Goal: Find specific page/section: Find specific page/section

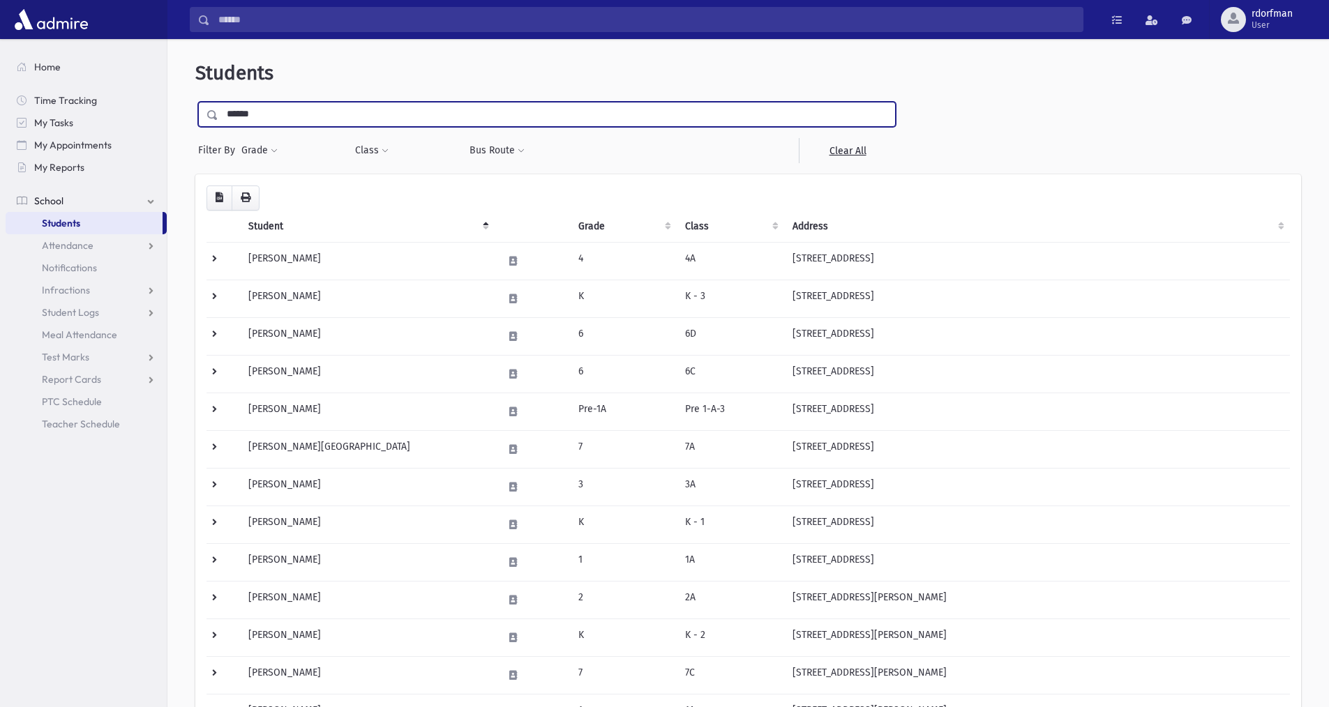
type input "******"
click at [195, 102] on input "submit" at bounding box center [214, 111] width 39 height 19
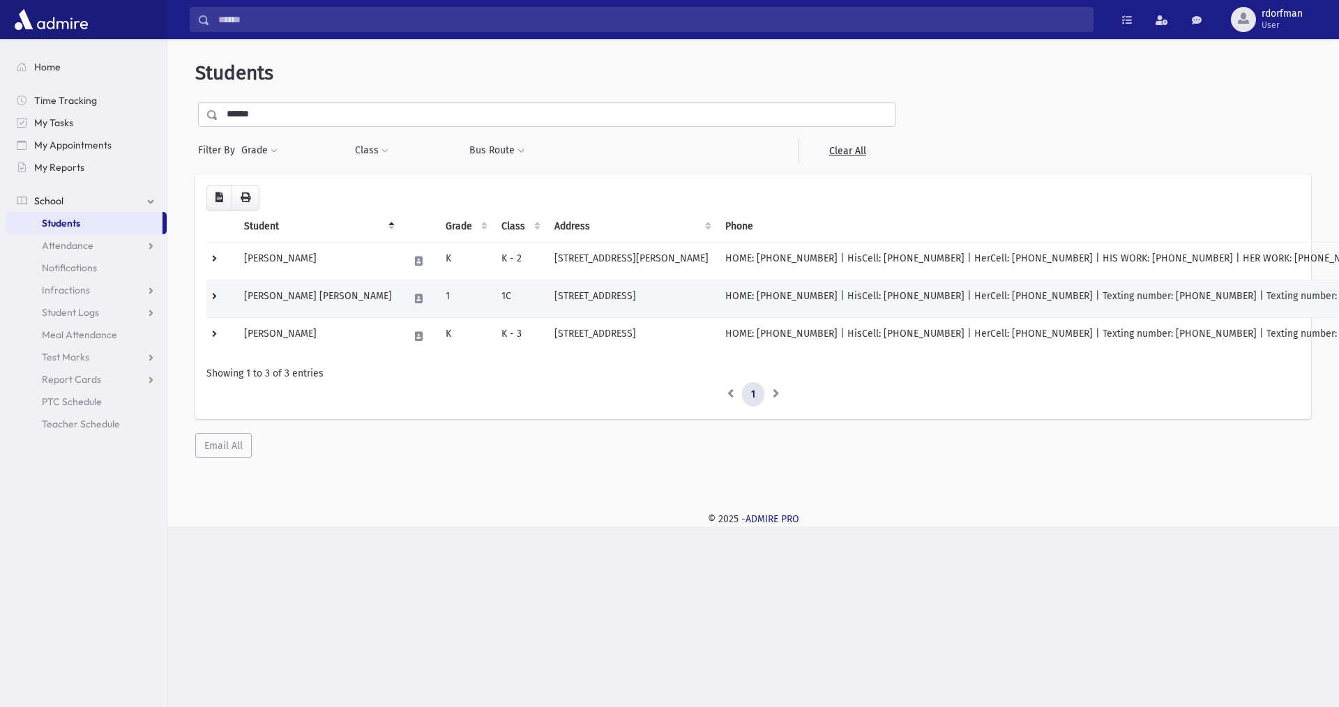
click at [546, 301] on td "61 Camphill Road Pomona, NY 10970" at bounding box center [631, 299] width 171 height 38
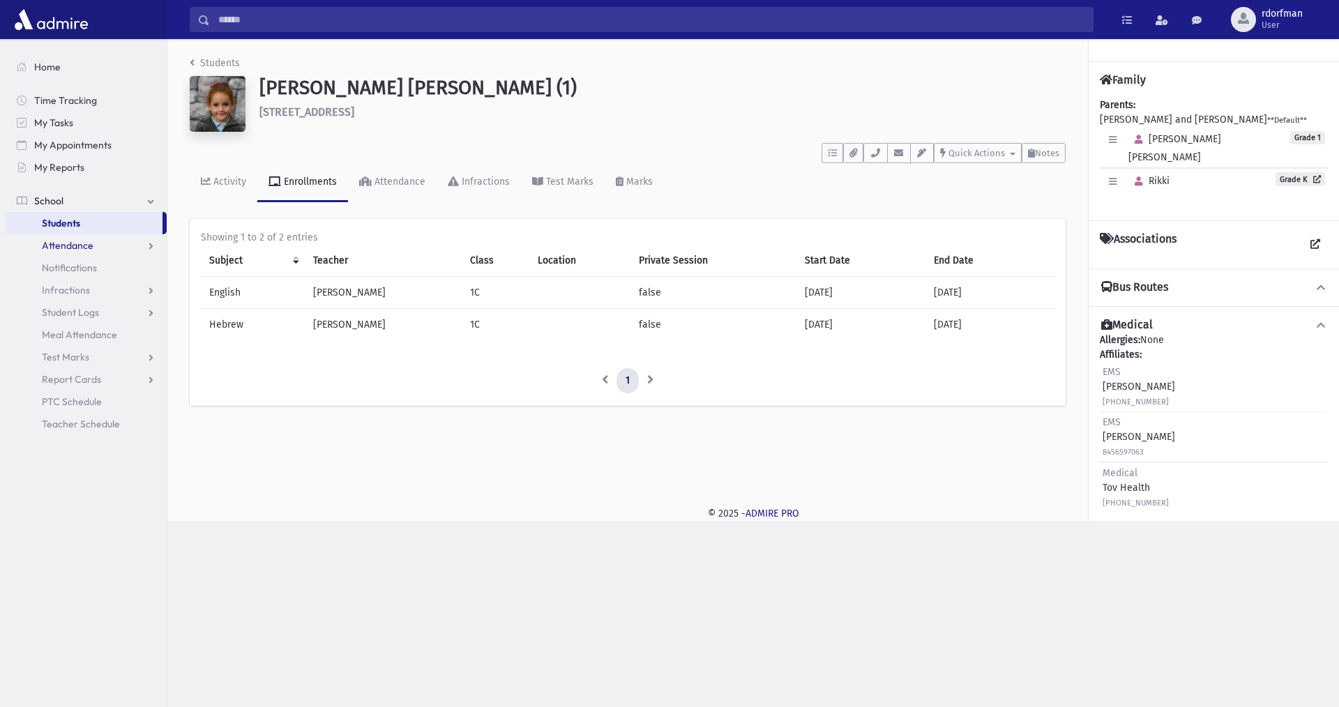
click at [66, 236] on link "Attendance" at bounding box center [86, 245] width 161 height 22
click at [67, 222] on span "Students" at bounding box center [61, 223] width 38 height 13
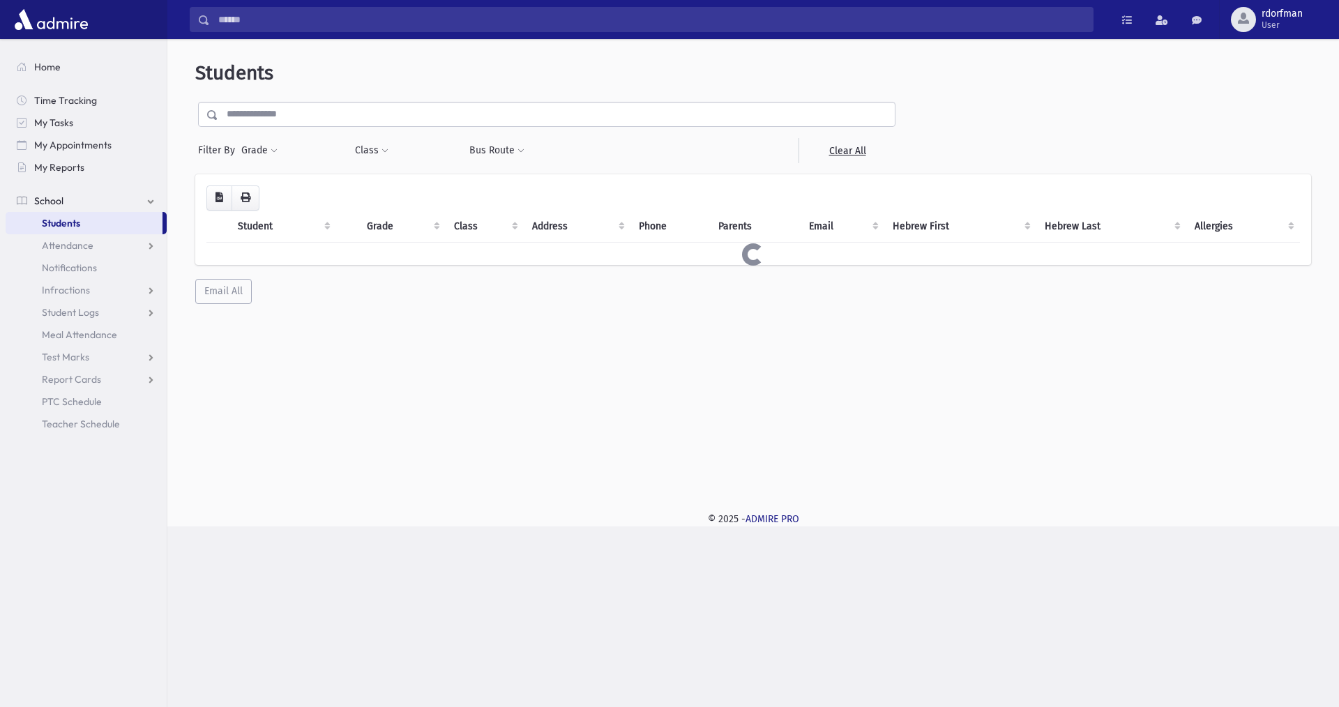
click at [67, 222] on span "Students" at bounding box center [61, 223] width 38 height 13
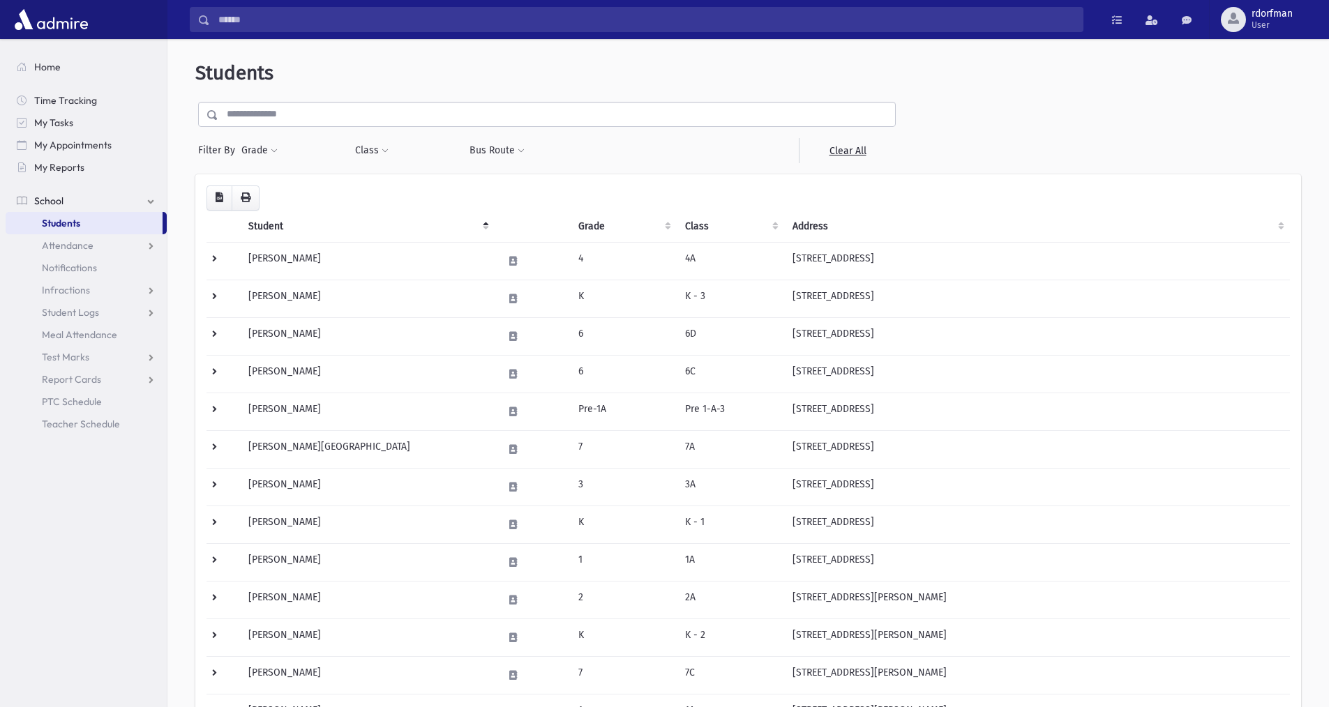
click at [296, 123] on input "text" at bounding box center [556, 114] width 677 height 25
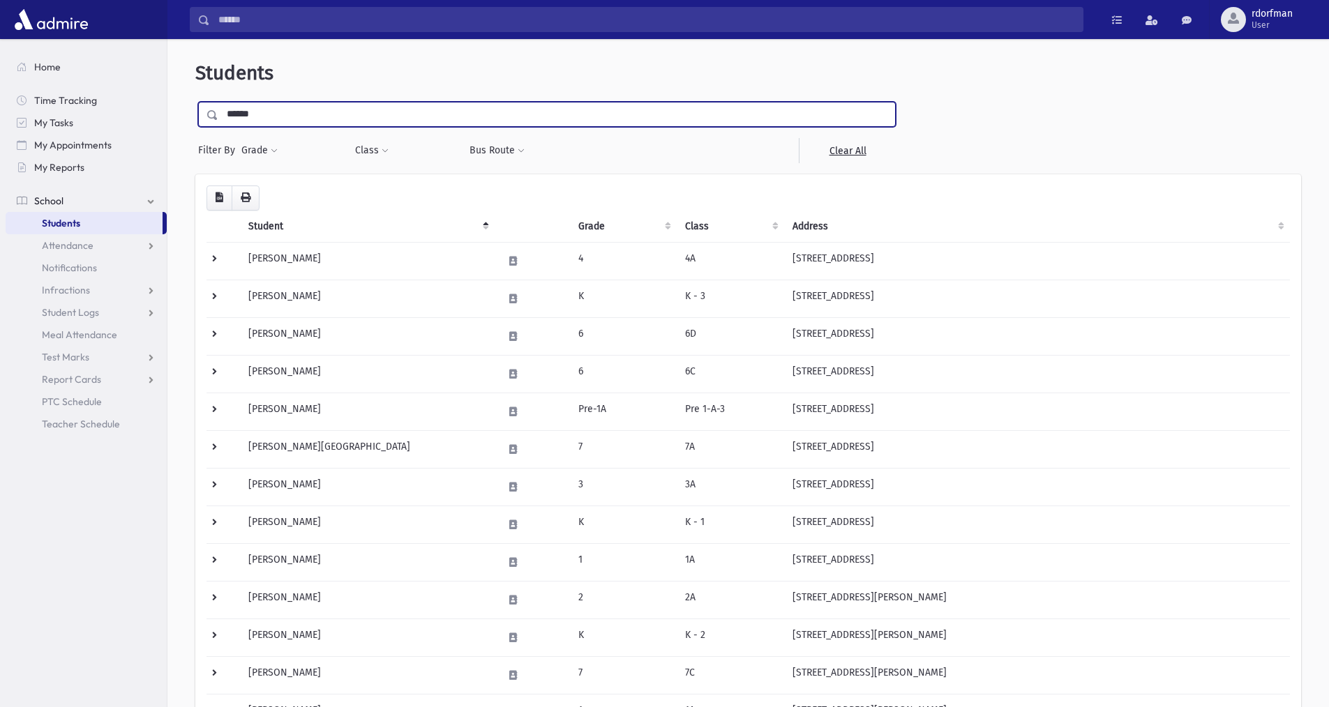
type input "******"
click at [195, 102] on input "submit" at bounding box center [214, 111] width 39 height 19
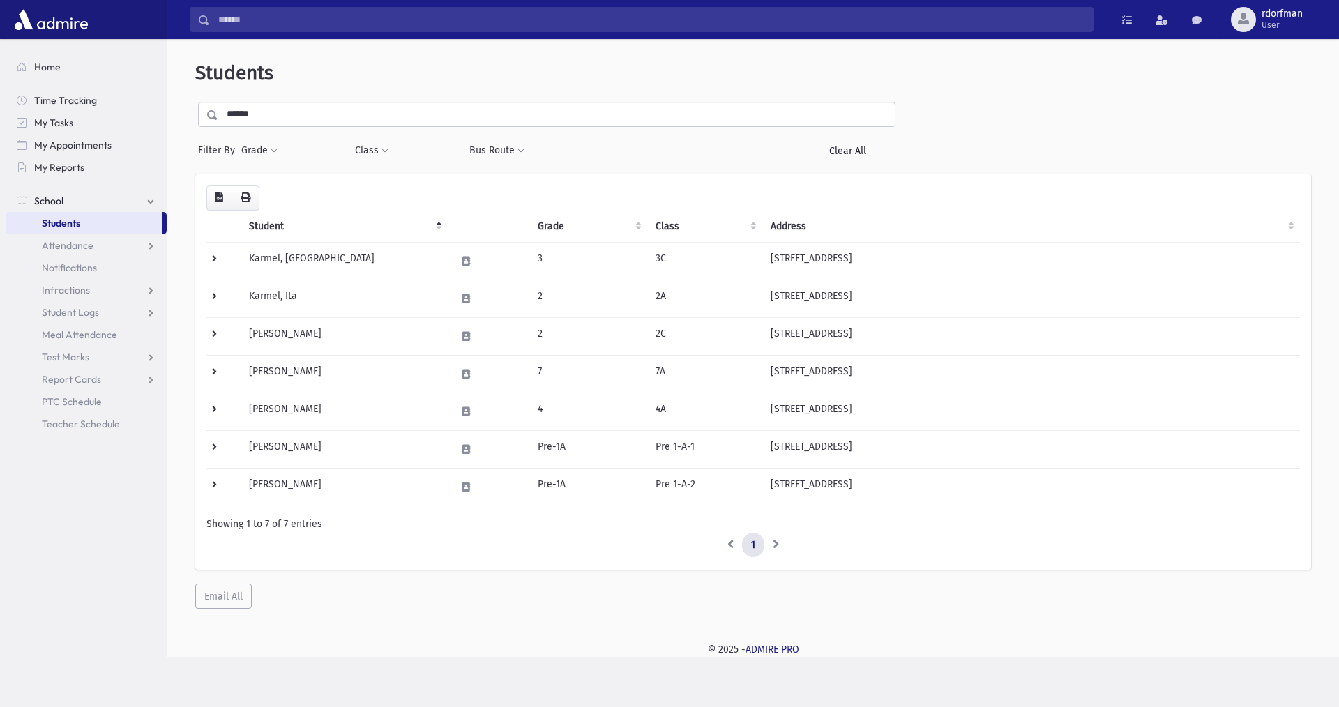
click at [532, 548] on ul "1" at bounding box center [753, 545] width 1094 height 25
drag, startPoint x: 551, startPoint y: 531, endPoint x: 397, endPoint y: 506, distance: 156.2
click at [405, 497] on div "Loading... Student Grade Class Address Phone Parents Email Hebrew First Hebrew …" at bounding box center [753, 372] width 1094 height 372
click at [392, 565] on div "Loading... Student Grade Class Address Phone Parents Email Hebrew First Hebrew …" at bounding box center [753, 372] width 1116 height 396
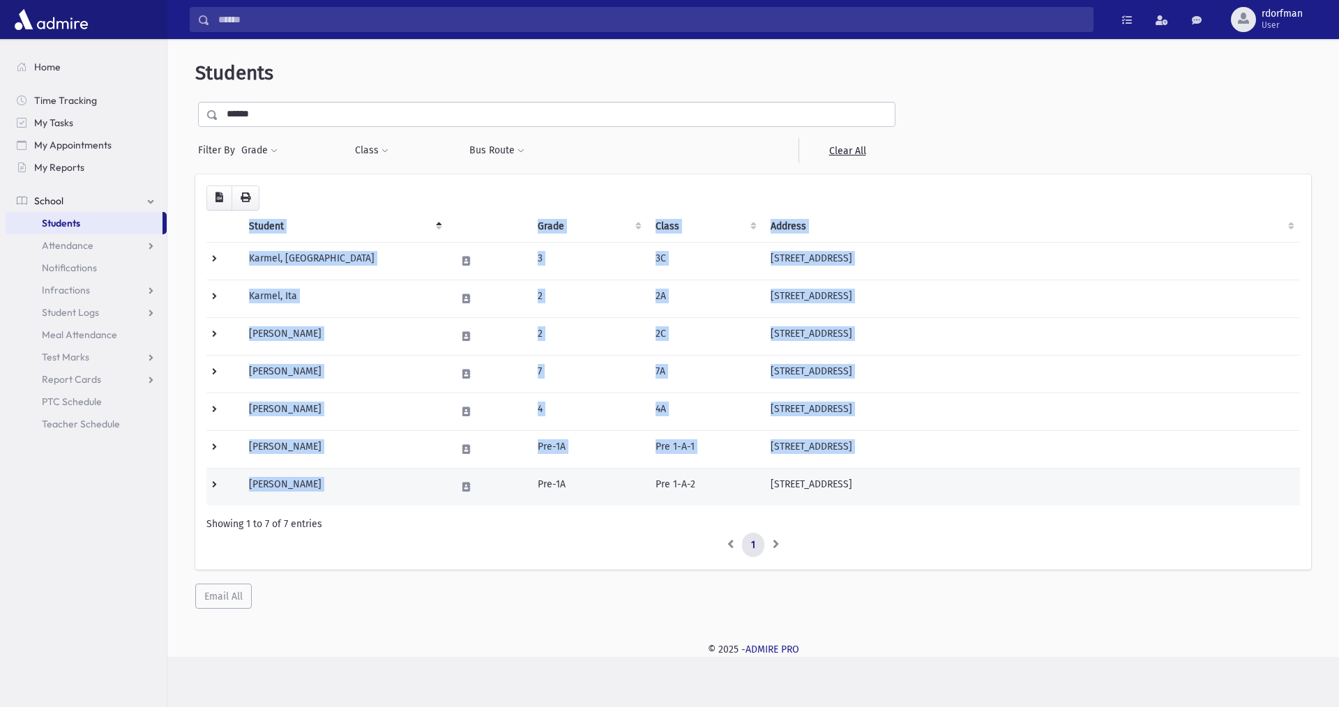
drag, startPoint x: 169, startPoint y: 241, endPoint x: 538, endPoint y: 504, distance: 453.1
click at [538, 504] on div "Students ****** Filter By Grade * ****** * * * * * * * * Filter Class *****" at bounding box center [753, 335] width 1172 height 581
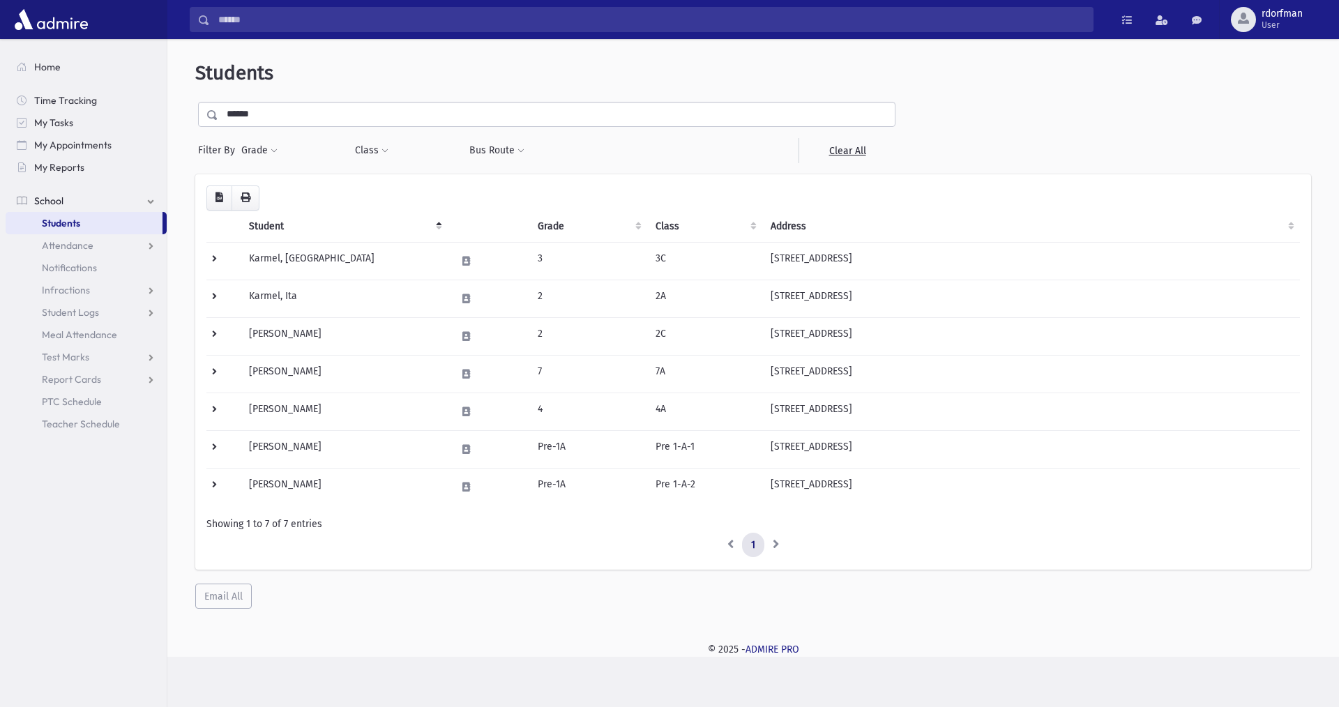
click at [515, 523] on div "Showing 1 to 7 of 7 entries" at bounding box center [753, 524] width 1094 height 15
click at [923, 560] on div "Loading... Student Grade Class Address Phone Parents Email Hebrew First Hebrew …" at bounding box center [753, 372] width 1116 height 396
